Goal: Task Accomplishment & Management: Manage account settings

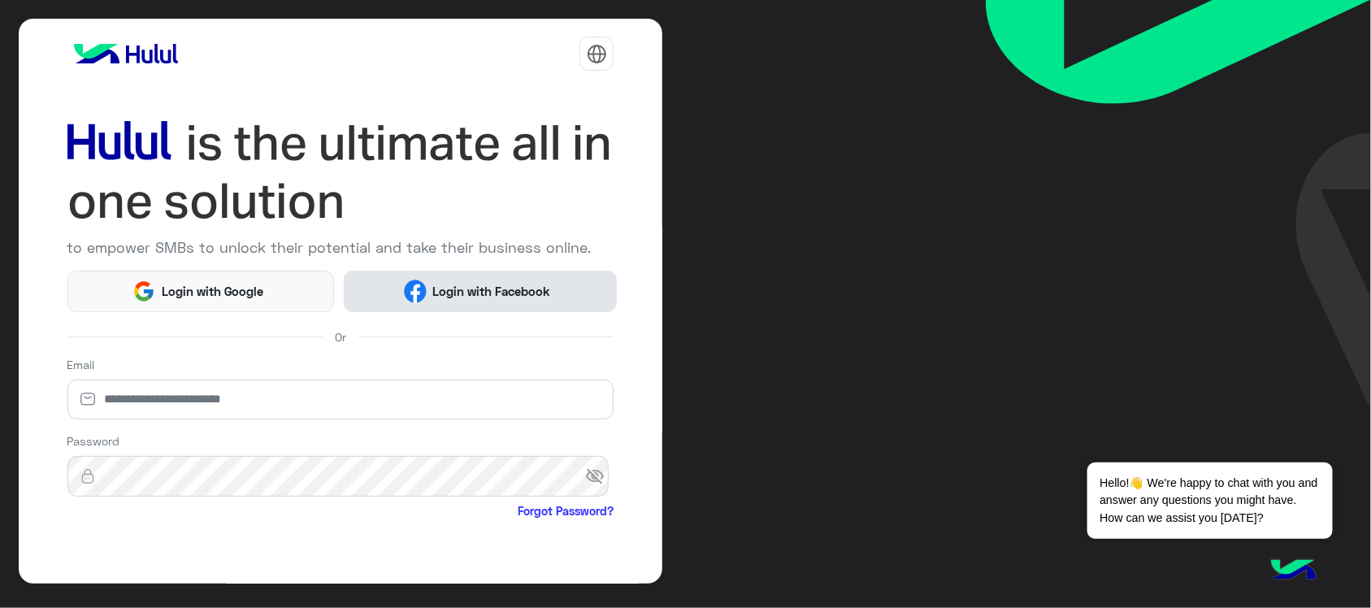
click at [427, 297] on span "Login with Facebook" at bounding box center [492, 291] width 130 height 19
